Goal: Communication & Community: Answer question/provide support

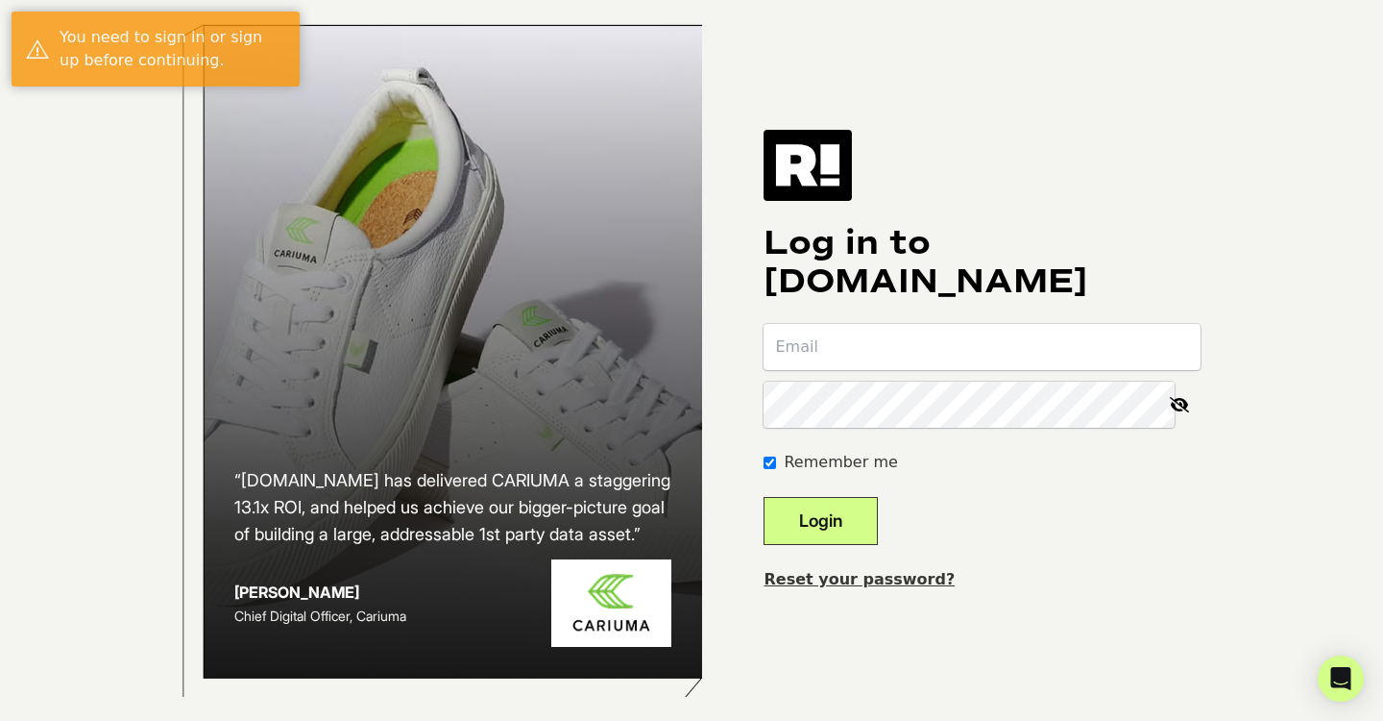
type input "[EMAIL_ADDRESS][DOMAIN_NAME]"
click at [840, 541] on button "Login" at bounding box center [821, 521] width 114 height 48
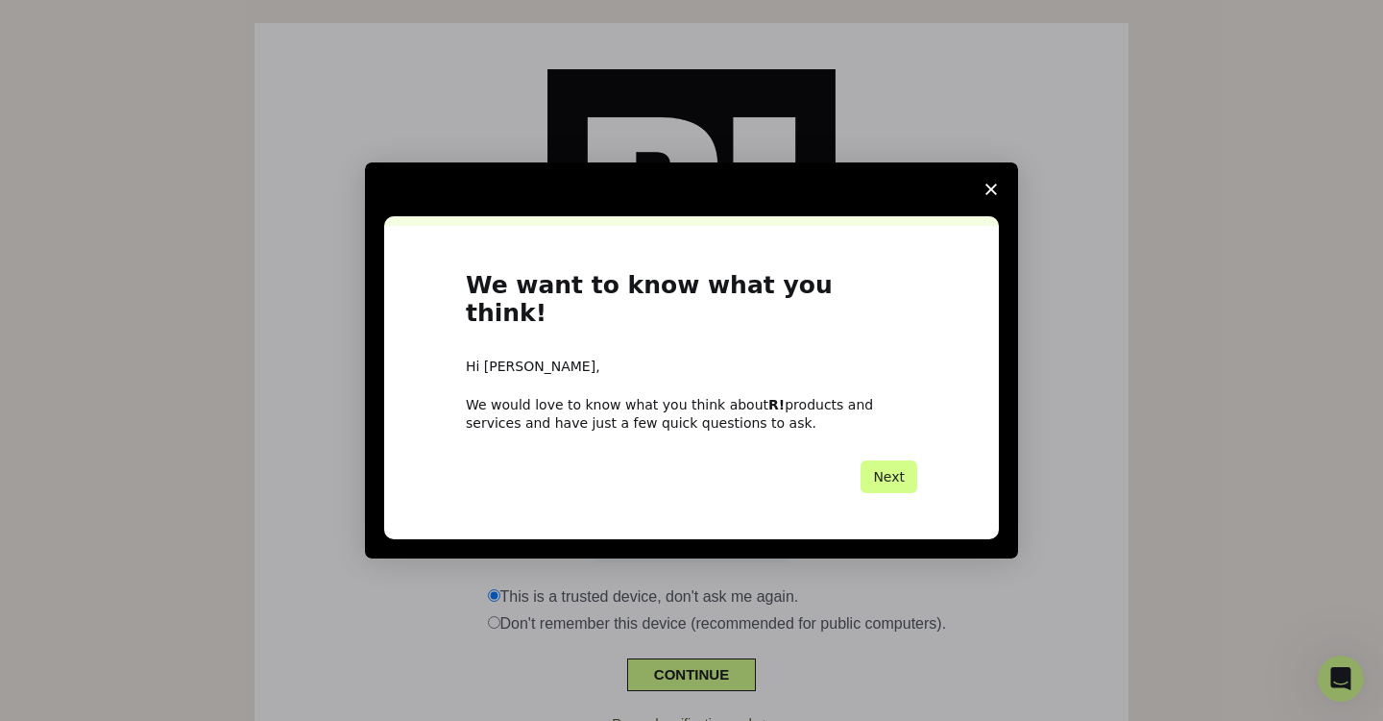
click at [992, 195] on icon "Close survey" at bounding box center [992, 189] width 12 height 12
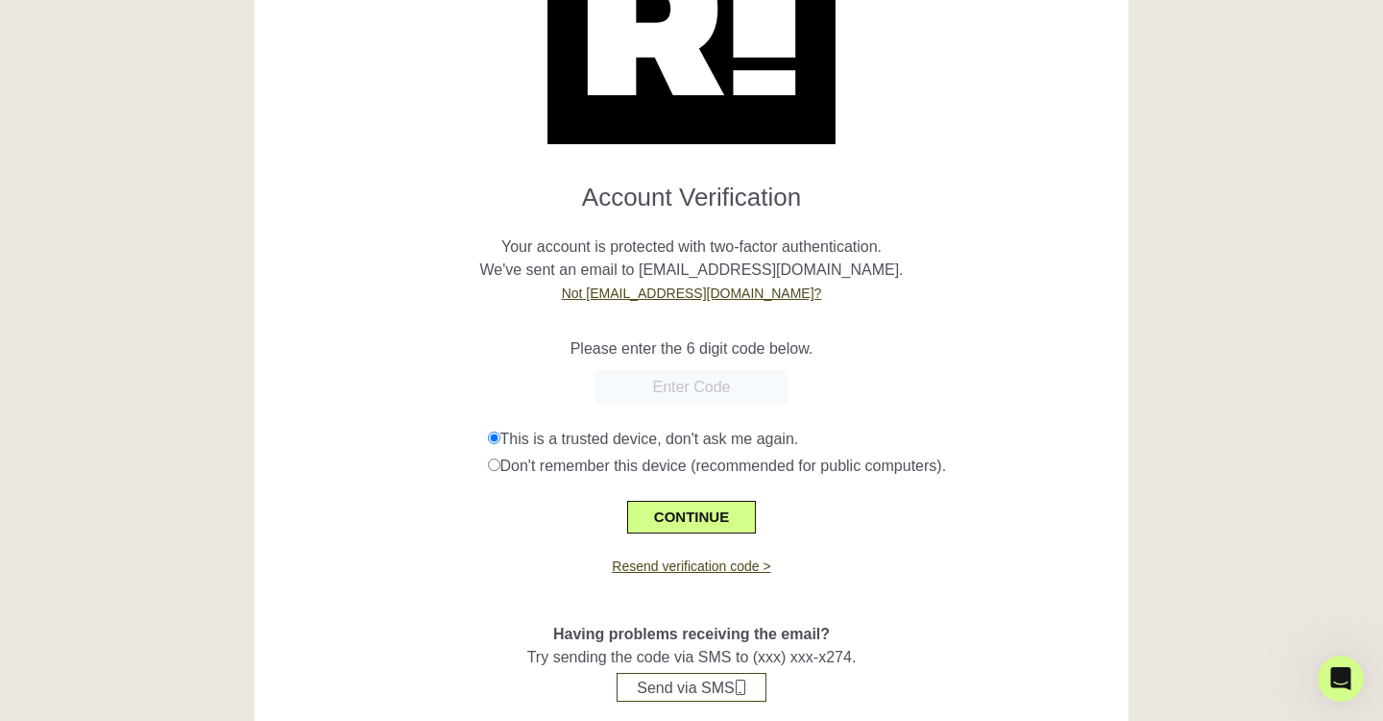
scroll to position [213, 0]
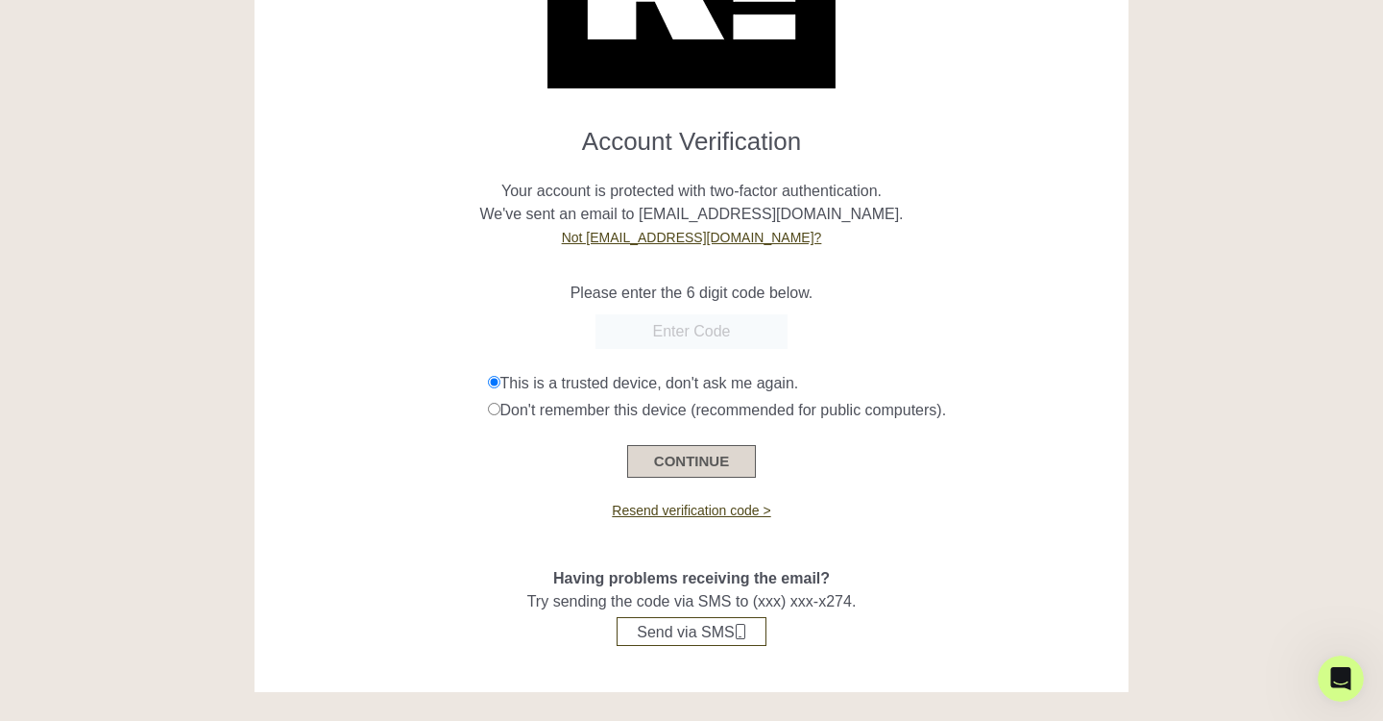
click at [702, 458] on button "CONTINUE" at bounding box center [691, 461] width 129 height 33
click at [665, 307] on form "Account Verification Your account is protected with two-factor authentication. …" at bounding box center [691, 294] width 845 height 366
click at [663, 335] on input "text" at bounding box center [692, 331] width 192 height 35
click at [709, 333] on input "text" at bounding box center [692, 331] width 192 height 35
paste input "582644"
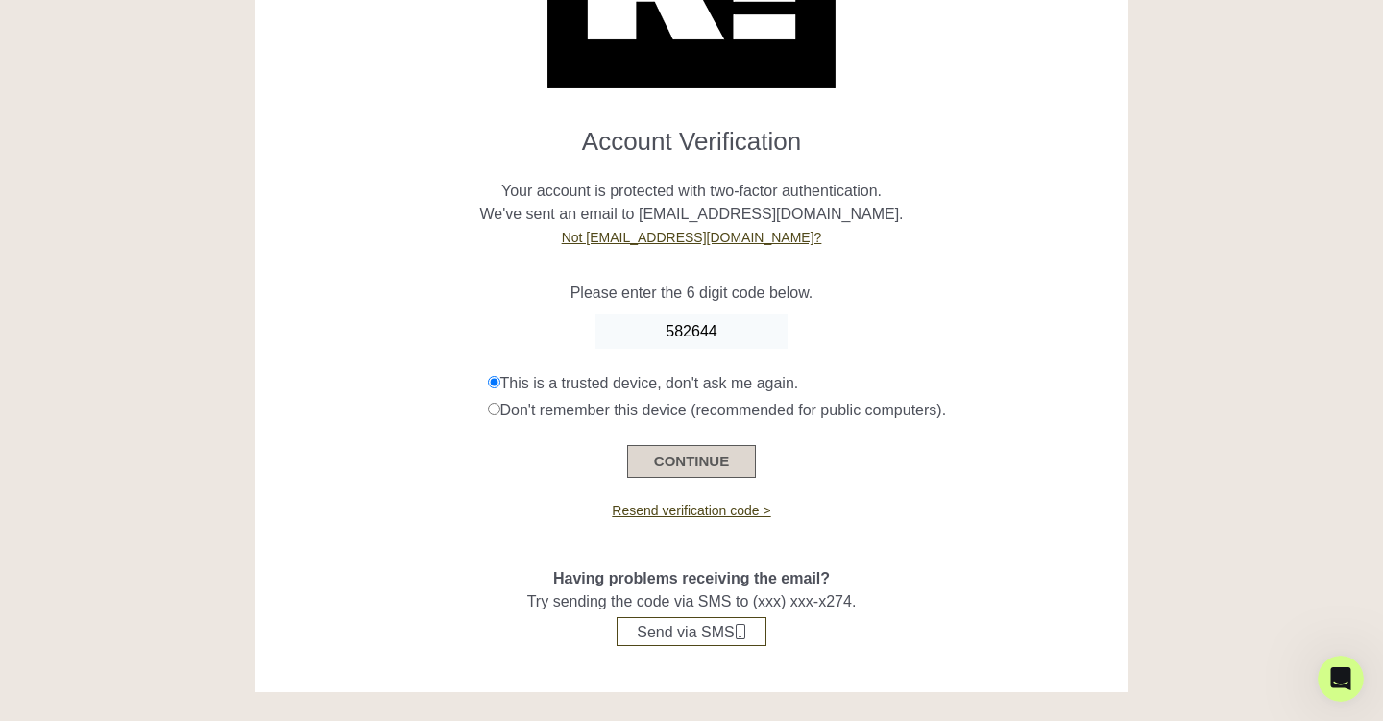
type input "582644"
click at [683, 466] on button "CONTINUE" at bounding box center [691, 461] width 129 height 33
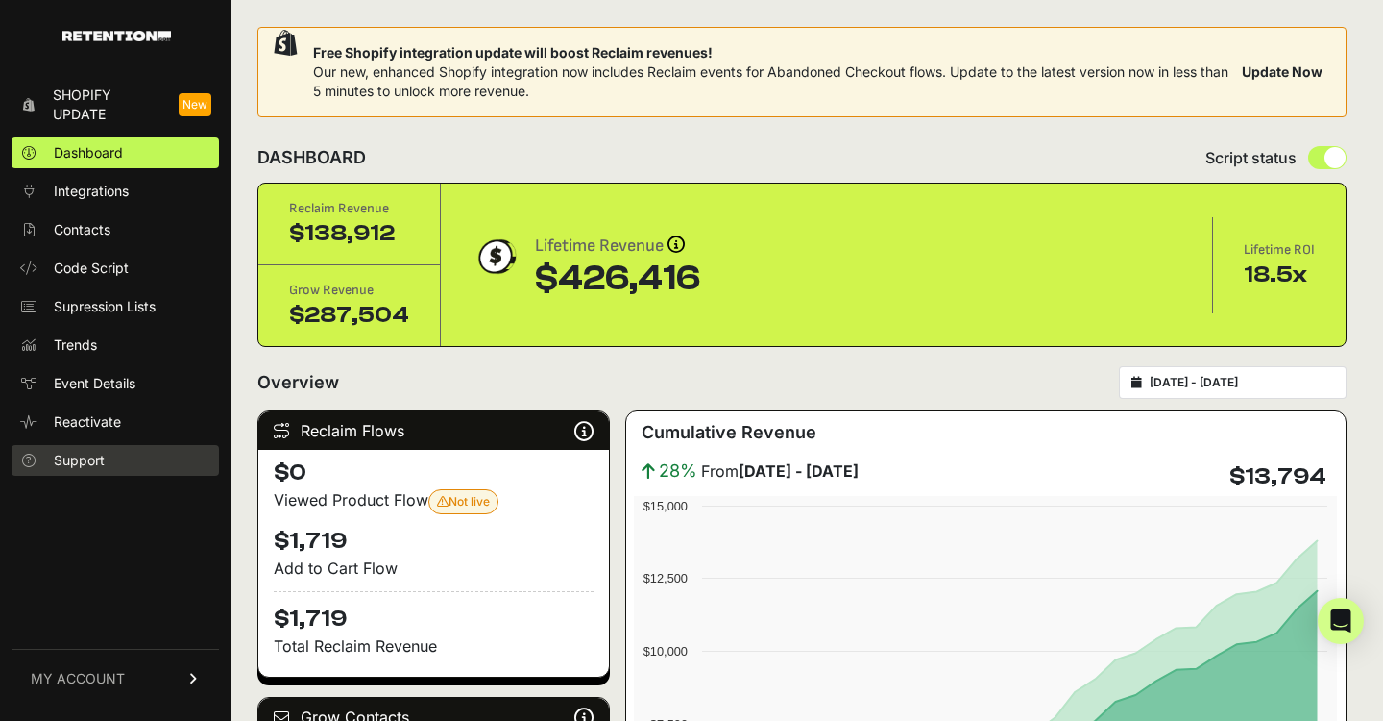
click at [96, 456] on span "Support" at bounding box center [79, 460] width 51 height 19
